Goal: Find specific page/section: Find specific page/section

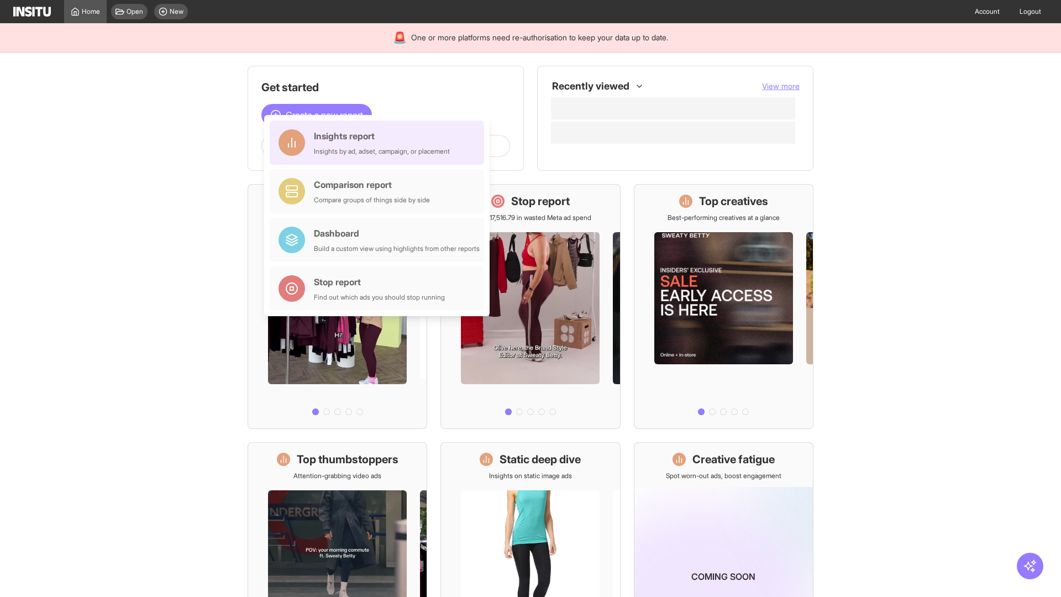
click at [380, 143] on div "Insights report Insights by ad, adset, campaign, or placement" at bounding box center [382, 142] width 136 height 27
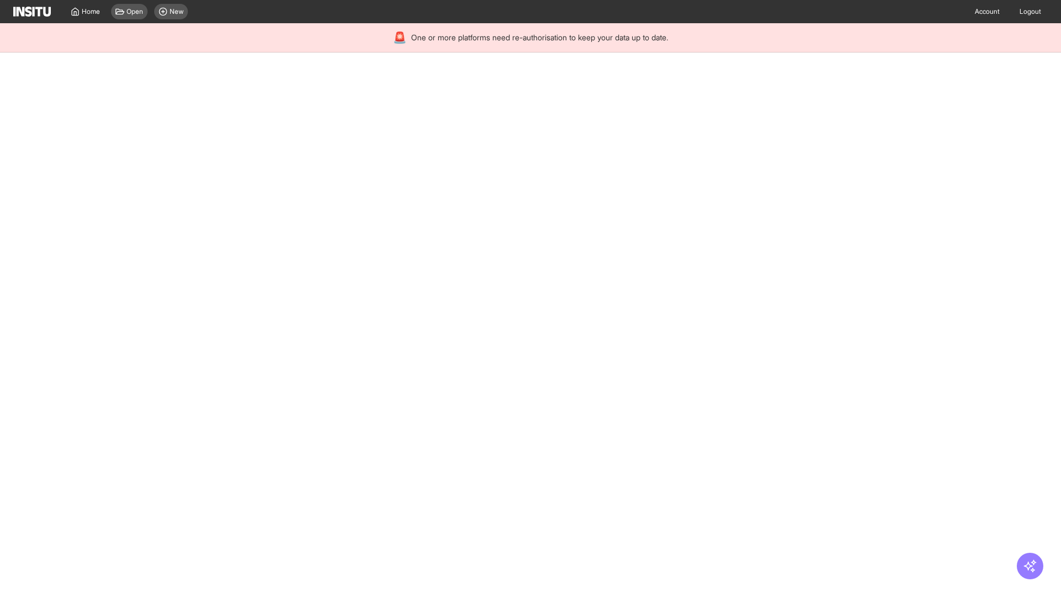
select select "**"
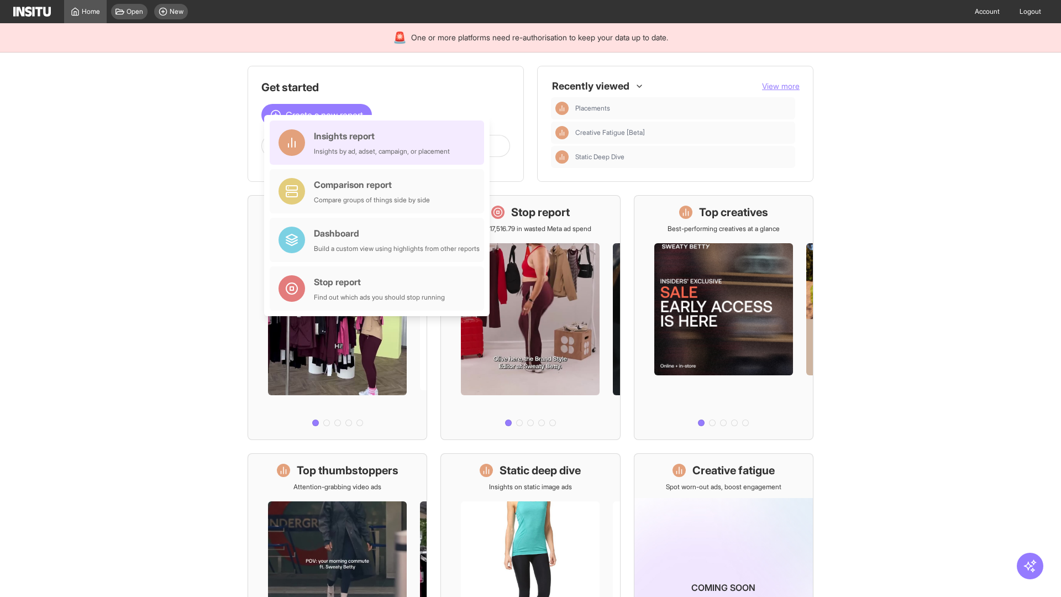
click at [380, 143] on div "Insights report Insights by ad, adset, campaign, or placement" at bounding box center [382, 142] width 136 height 27
